Goal: Complete application form

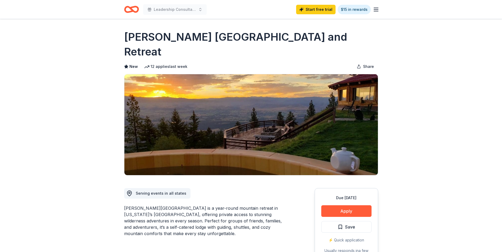
scroll to position [26, 0]
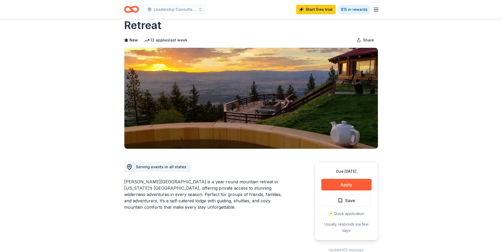
click at [350, 179] on button "Apply" at bounding box center [346, 185] width 50 height 12
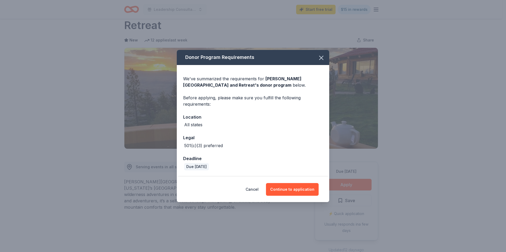
click at [295, 192] on button "Continue to application" at bounding box center [292, 189] width 53 height 13
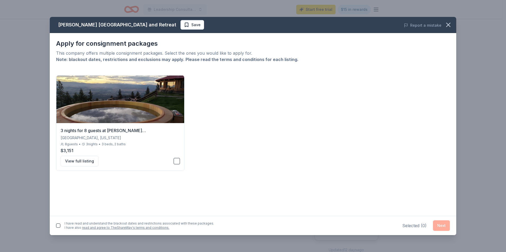
click at [449, 27] on icon "button" at bounding box center [447, 24] width 7 height 7
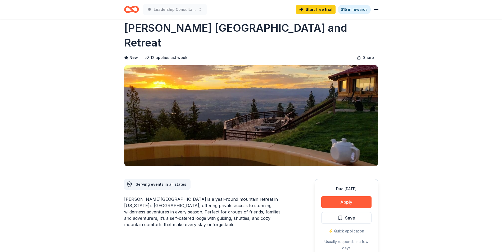
scroll to position [0, 0]
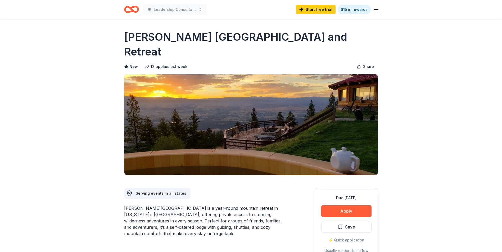
click at [128, 10] on icon "Home" at bounding box center [131, 9] width 15 height 12
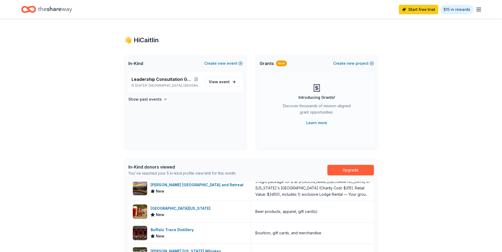
click at [49, 9] on icon "Home" at bounding box center [55, 9] width 34 height 11
click at [228, 84] on span "event" at bounding box center [224, 82] width 11 height 4
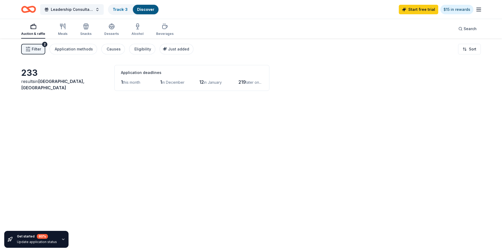
click at [62, 28] on icon "button" at bounding box center [62, 26] width 6 height 6
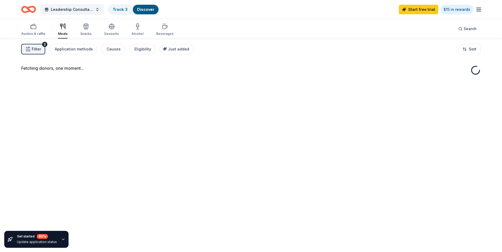
click at [34, 28] on icon "button" at bounding box center [33, 26] width 6 height 6
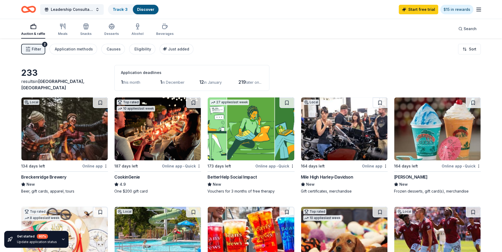
click at [163, 130] on img at bounding box center [157, 129] width 86 height 63
click at [129, 178] on div "CookinGenie" at bounding box center [127, 177] width 26 height 6
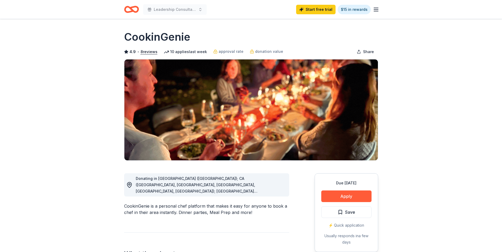
click at [353, 193] on button "Apply" at bounding box center [346, 197] width 50 height 12
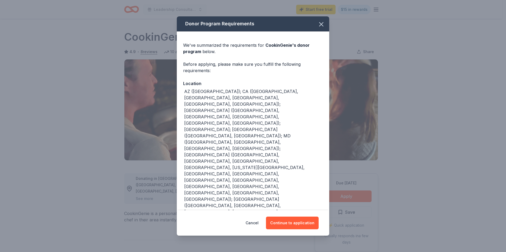
click at [301, 224] on button "Continue to application" at bounding box center [292, 223] width 53 height 13
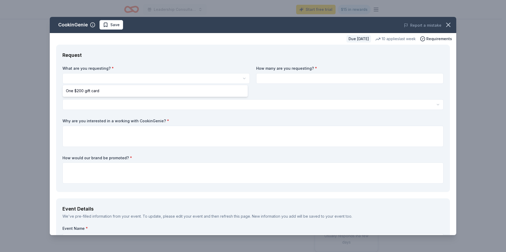
click at [110, 75] on html "Leadership Consultation Group Start free trial $15 in rewards Due in 187 days S…" at bounding box center [253, 126] width 506 height 252
select select "One $200 gift card"
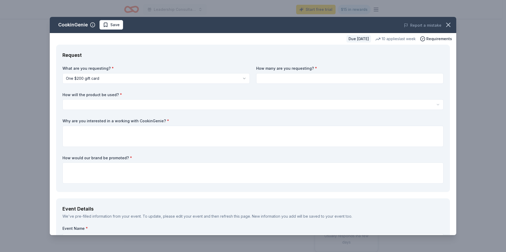
click at [304, 81] on input at bounding box center [349, 78] width 187 height 11
type input "1"
click at [155, 107] on html "Leadership Consultation Group Start free trial $15 in rewards Due in 187 days S…" at bounding box center [253, 126] width 506 height 252
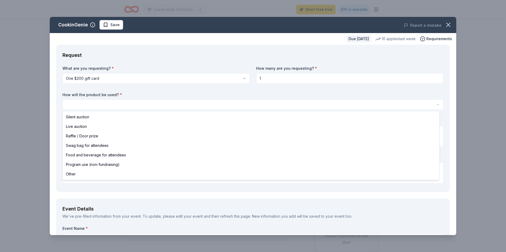
select select "raffleDoorPrize"
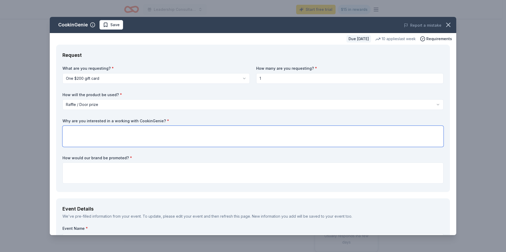
click at [115, 133] on textarea at bounding box center [252, 136] width 381 height 21
click at [92, 130] on textarea at bounding box center [252, 136] width 381 height 21
paste textarea "At Solihten Institute, we are committed to nurturing holistic leadership throug…"
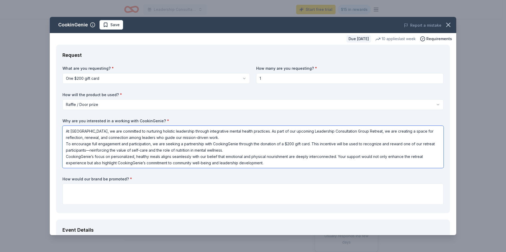
click at [226, 137] on textarea "At Solihten Institute, we are committed to nurturing holistic leadership throug…" at bounding box center [252, 147] width 381 height 42
click at [155, 137] on textarea "At Solihten Institute, we are committed to nurturing holistic leadership throug…" at bounding box center [252, 147] width 381 height 42
click at [292, 138] on textarea "At Solihten Institute, we are committed to nurturing holistic leadership throug…" at bounding box center [252, 147] width 381 height 42
type textarea "At Solihten Institute, we are committed to nurturing holistic leadership throug…"
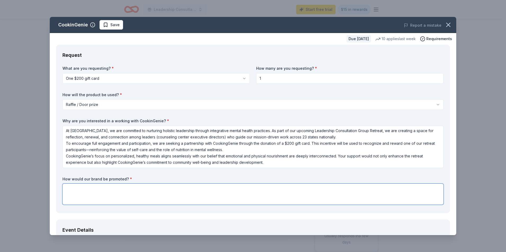
click at [164, 193] on textarea at bounding box center [252, 194] width 381 height 21
paste textarea "We would be proud to acknowledge CookingGenie’s generosity not only in our retr…"
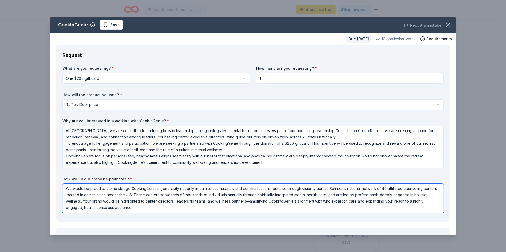
type textarea "We would be proud to acknowledge CookingGenie’s generosity not only in our retr…"
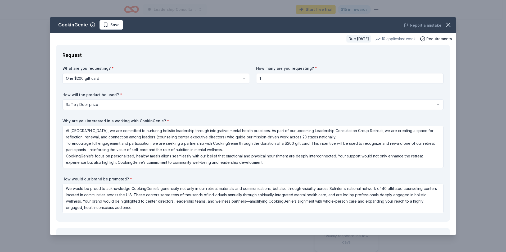
click at [490, 204] on div "CookinGenie Save Report a mistake Due in 187 days 10 applies last week Requirem…" at bounding box center [253, 126] width 506 height 252
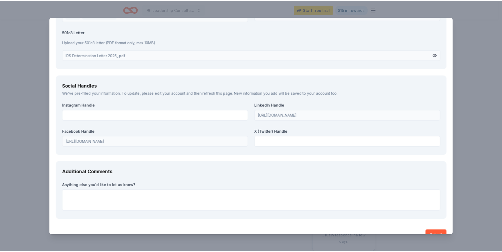
scroll to position [607, 0]
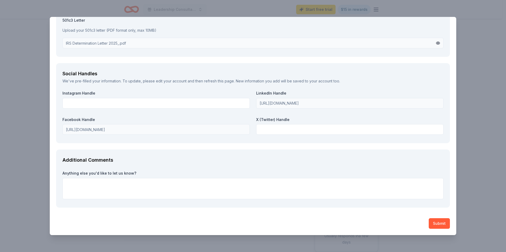
click at [439, 224] on button "Submit" at bounding box center [438, 223] width 21 height 11
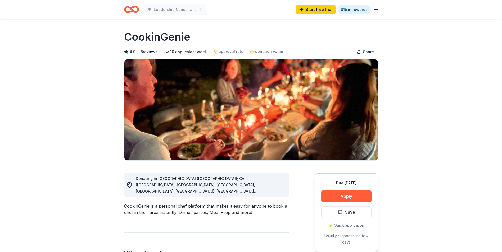
click at [129, 36] on h1 "CookinGenie" at bounding box center [157, 37] width 66 height 15
drag, startPoint x: 124, startPoint y: 205, endPoint x: 274, endPoint y: 209, distance: 150.5
drag, startPoint x: 261, startPoint y: 215, endPoint x: 117, endPoint y: 210, distance: 144.2
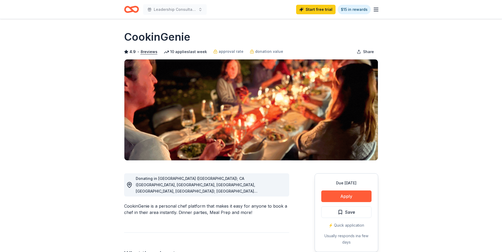
drag, startPoint x: 123, startPoint y: 206, endPoint x: 228, endPoint y: 208, distance: 105.0
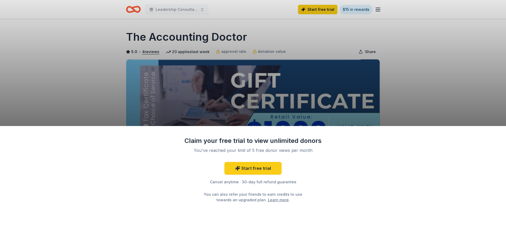
drag, startPoint x: 427, startPoint y: 90, endPoint x: 417, endPoint y: 90, distance: 10.3
click at [427, 90] on div "Claim your free trial to view unlimited donors You've reached your limit of 5 f…" at bounding box center [253, 126] width 506 height 252
